Goal: Navigation & Orientation: Go to known website

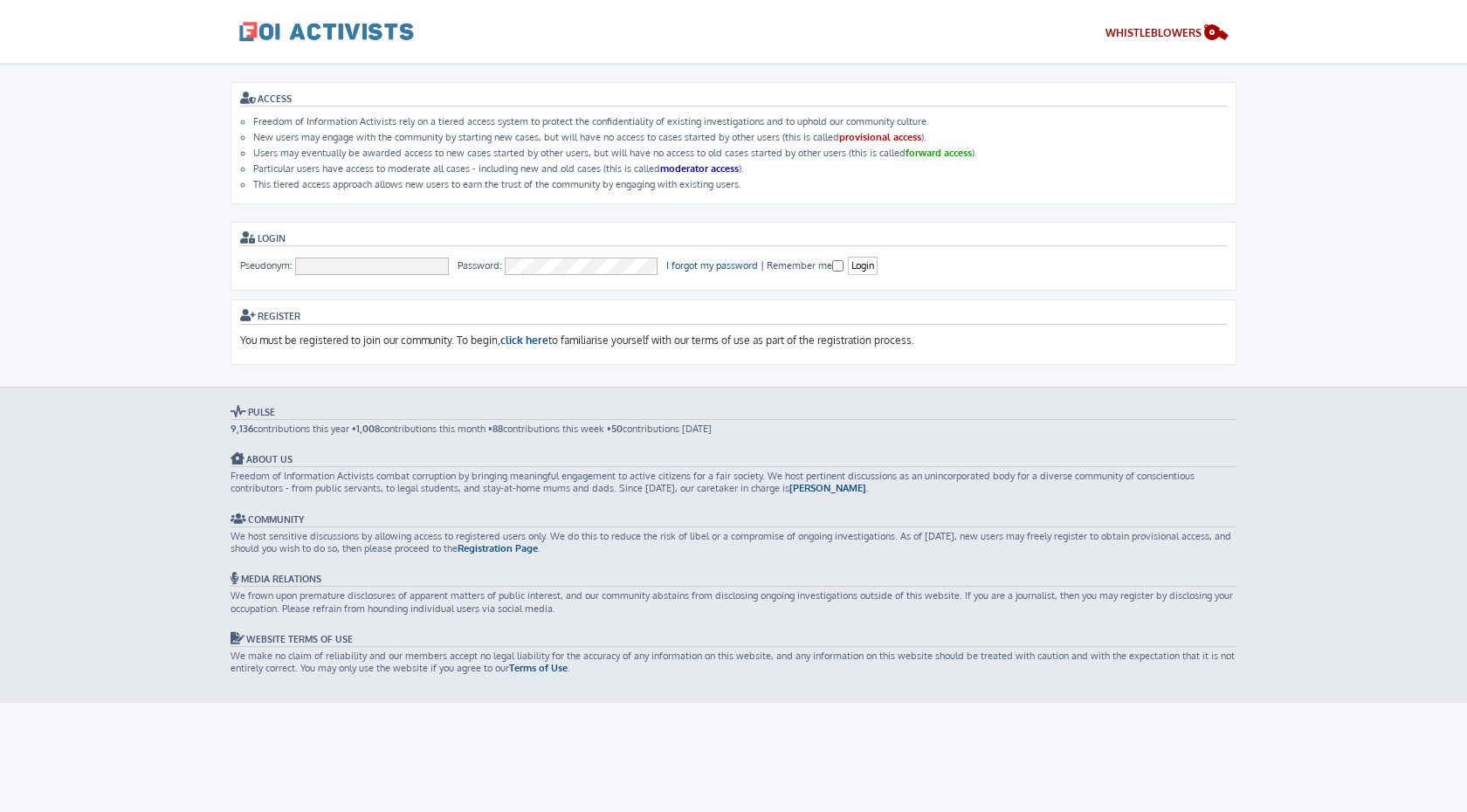
click at [346, 29] on span at bounding box center [327, 30] width 175 height 44
